Goal: Task Accomplishment & Management: Manage account settings

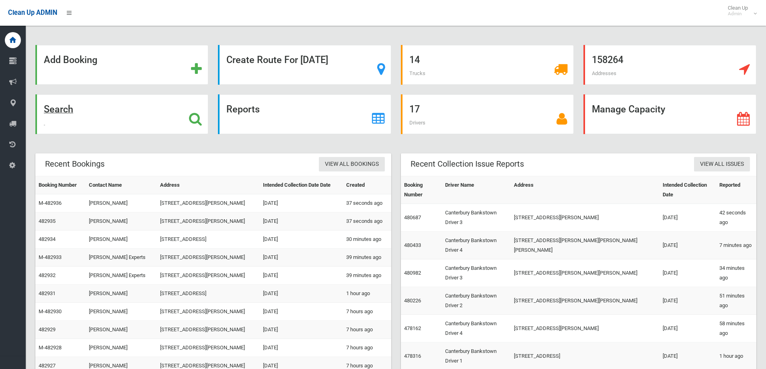
click at [60, 111] on strong "Search" at bounding box center [58, 109] width 29 height 11
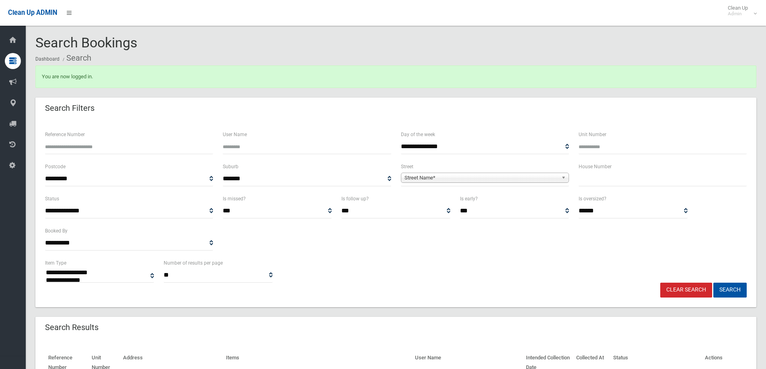
select select
click at [182, 141] on input "Reference Number" at bounding box center [129, 146] width 168 height 15
type input "******"
click at [713, 283] on button "Search" at bounding box center [729, 290] width 33 height 15
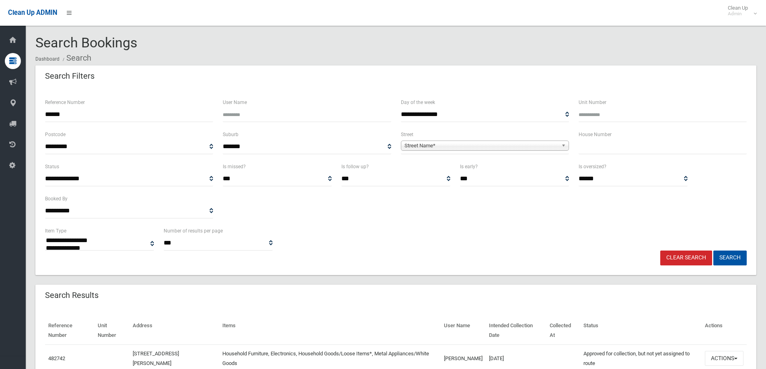
select select
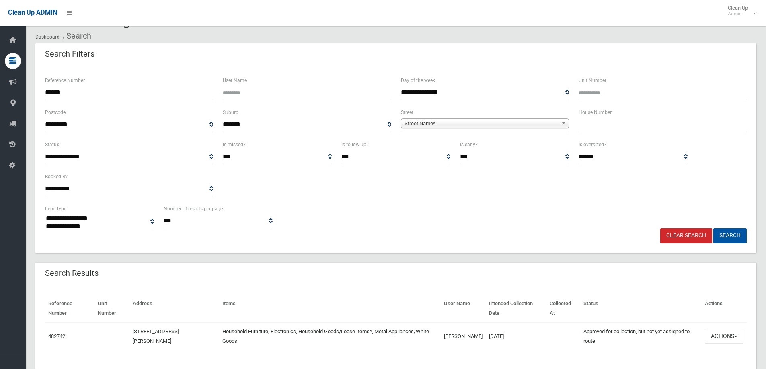
scroll to position [40, 0]
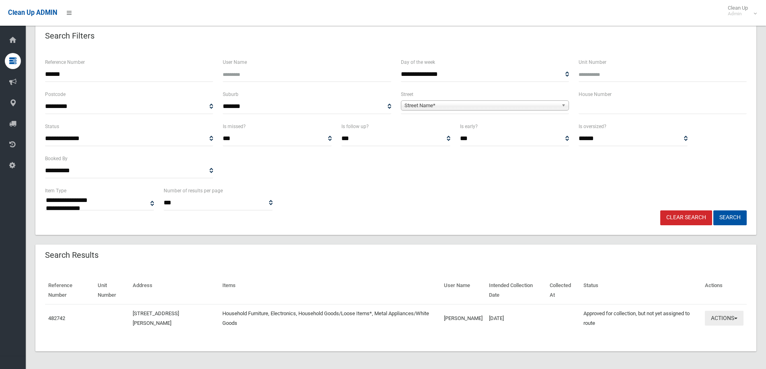
click at [735, 315] on button "Actions" at bounding box center [723, 318] width 39 height 15
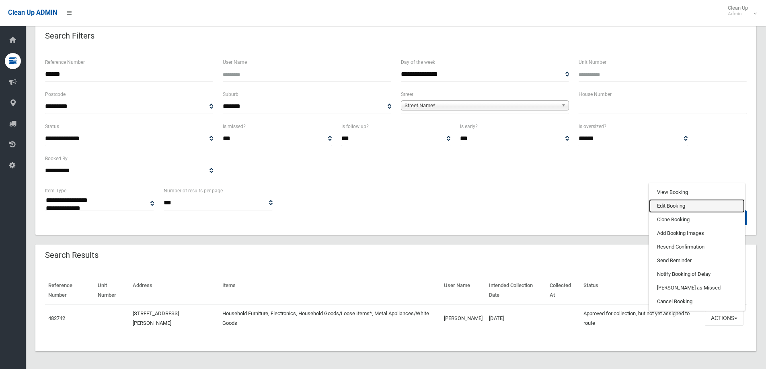
click at [670, 208] on link "Edit Booking" at bounding box center [697, 206] width 96 height 14
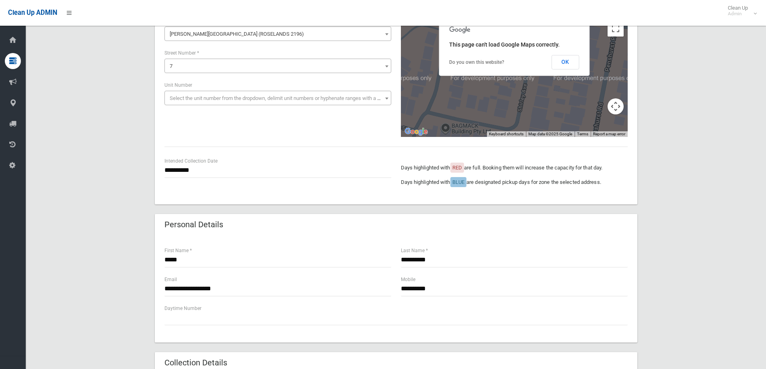
scroll to position [80, 0]
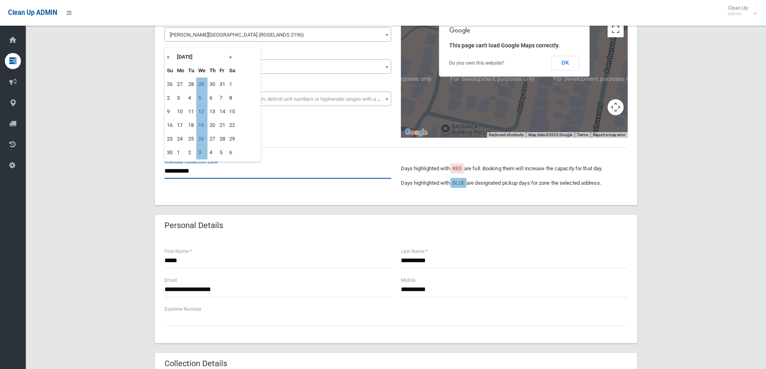
click at [288, 178] on input "**********" at bounding box center [277, 171] width 227 height 15
click at [199, 112] on td "12" at bounding box center [201, 112] width 11 height 14
type input "**********"
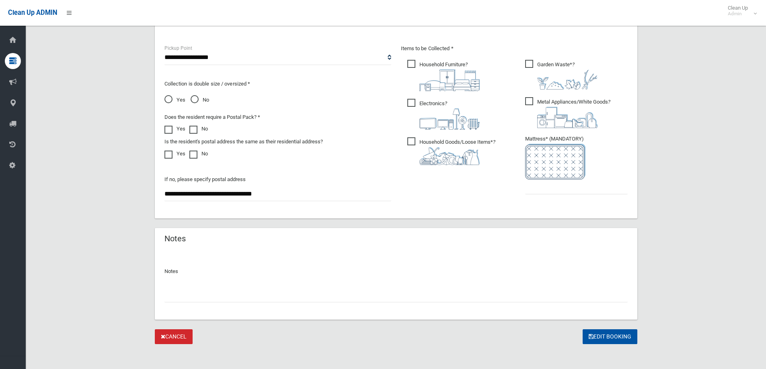
scroll to position [426, 0]
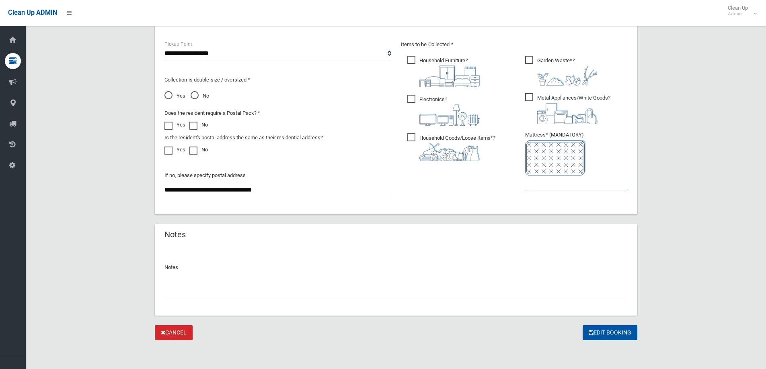
click at [529, 185] on input "text" at bounding box center [576, 183] width 102 height 15
type input "*"
click at [610, 334] on button "Edit Booking" at bounding box center [609, 333] width 55 height 15
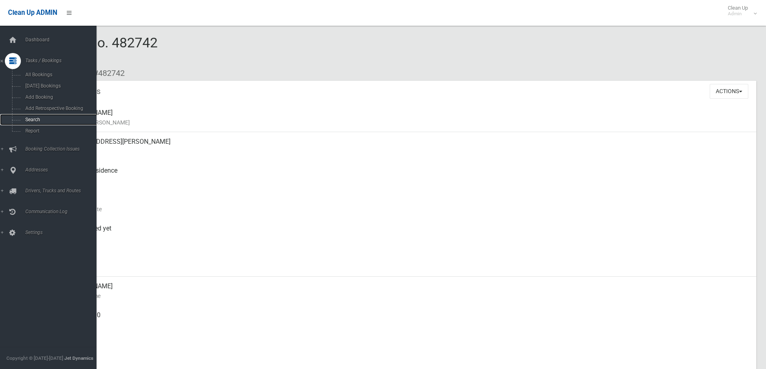
click at [29, 121] on span "Search" at bounding box center [59, 120] width 73 height 6
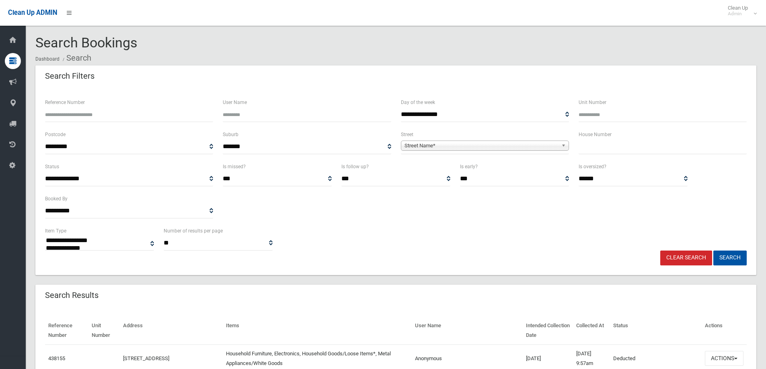
select select
click at [121, 115] on input "Reference Number" at bounding box center [129, 114] width 168 height 15
click at [583, 147] on input "text" at bounding box center [662, 146] width 168 height 15
type input "**"
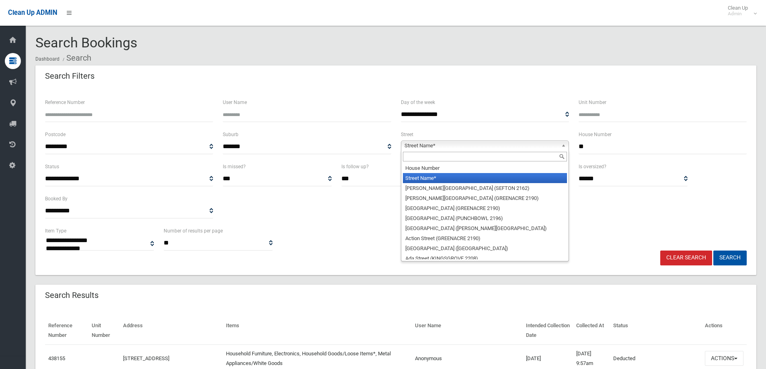
click at [563, 148] on b at bounding box center [564, 145] width 7 height 9
click at [543, 153] on input "text" at bounding box center [485, 157] width 164 height 10
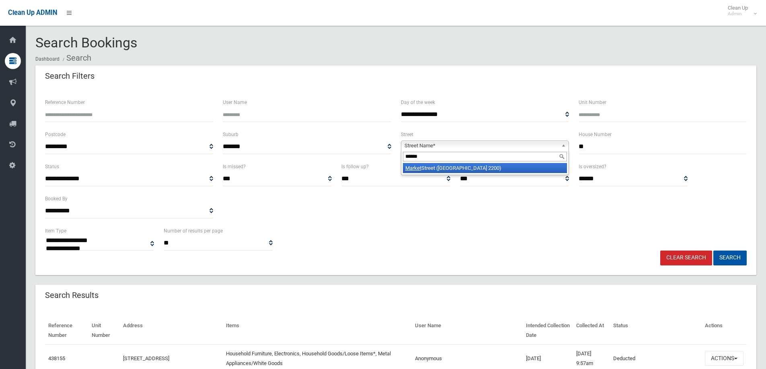
type input "******"
click at [520, 168] on li "Market Street (CONDELL PARK 2200)" at bounding box center [485, 168] width 164 height 10
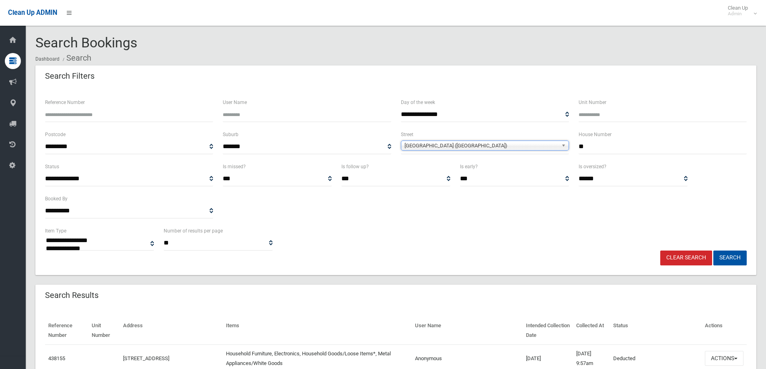
click at [602, 149] on input "**" at bounding box center [662, 146] width 168 height 15
click at [713, 251] on button "Search" at bounding box center [729, 258] width 33 height 15
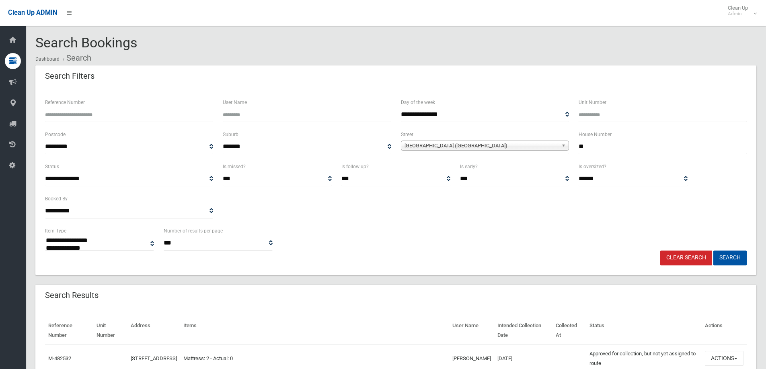
select select
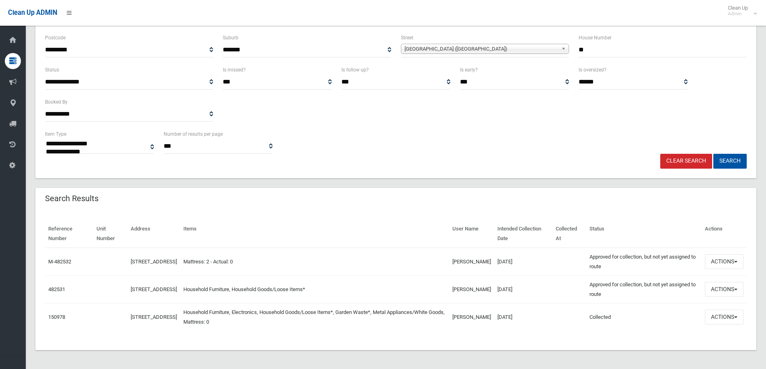
scroll to position [97, 0]
click at [735, 290] on span "button" at bounding box center [735, 290] width 3 height 2
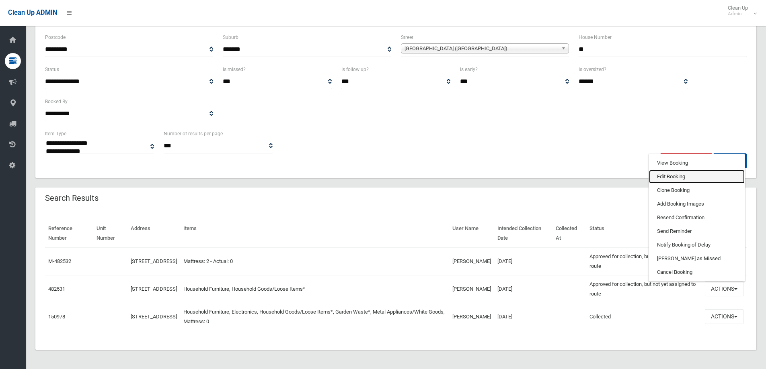
click at [675, 175] on link "Edit Booking" at bounding box center [697, 177] width 96 height 14
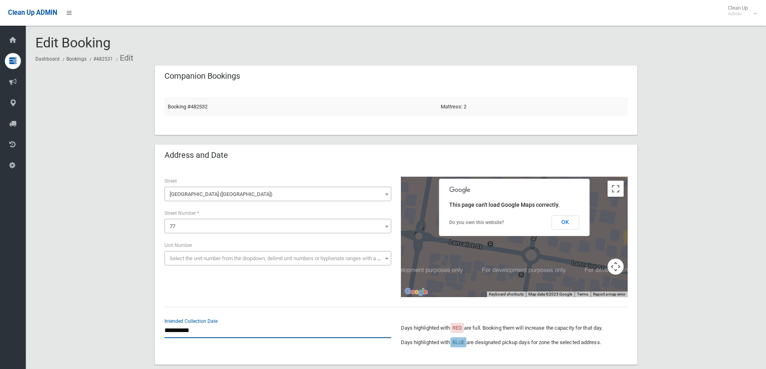
click at [230, 332] on input "**********" at bounding box center [277, 331] width 227 height 15
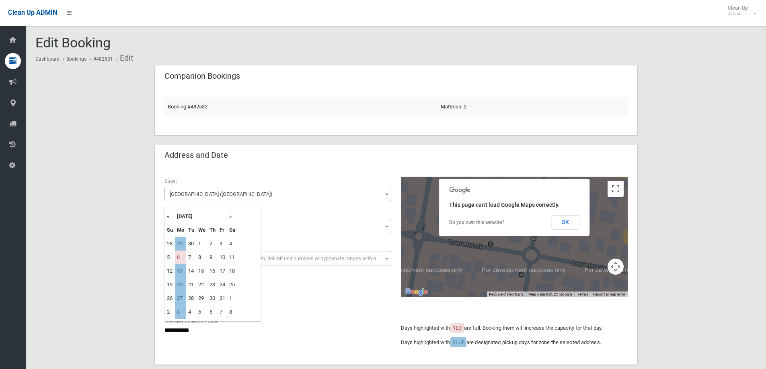
click at [168, 219] on th "«" at bounding box center [170, 217] width 10 height 14
click at [182, 288] on td "22" at bounding box center [180, 285] width 11 height 14
type input "**********"
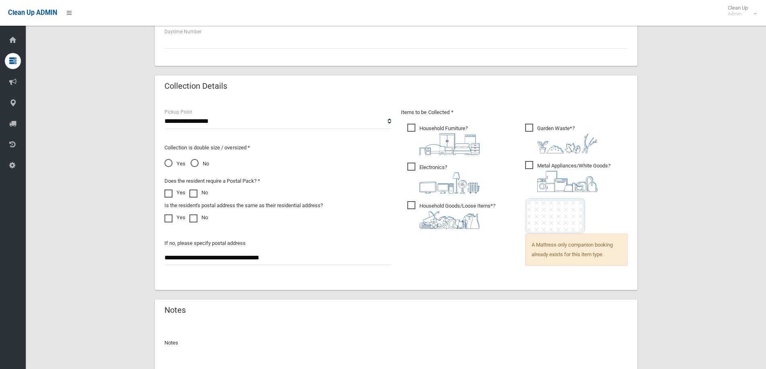
scroll to position [482, 0]
click at [544, 273] on ul "Garden Waste* ?" at bounding box center [572, 198] width 109 height 154
click at [542, 272] on ul "Garden Waste* ?" at bounding box center [572, 198] width 109 height 154
click at [539, 272] on ul "Garden Waste* ?" at bounding box center [572, 198] width 109 height 154
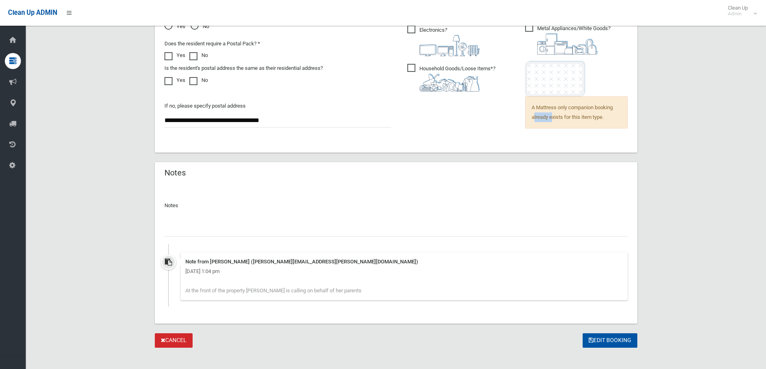
scroll to position [626, 0]
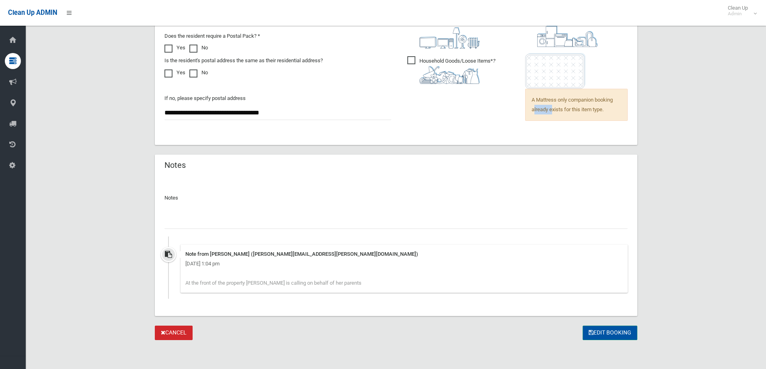
click at [612, 329] on button "Edit Booking" at bounding box center [609, 333] width 55 height 15
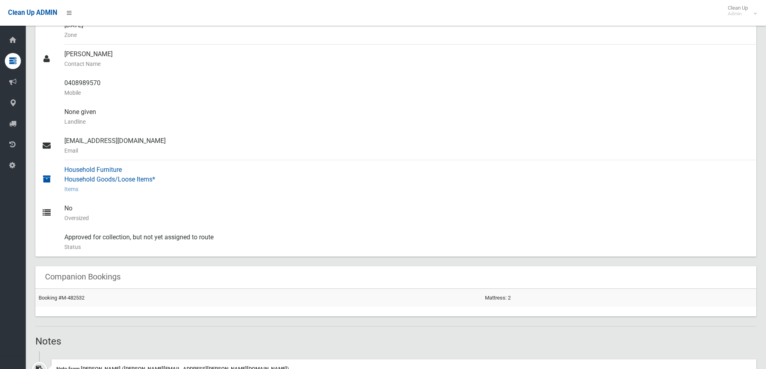
scroll to position [241, 0]
